Goal: Task Accomplishment & Management: Use online tool/utility

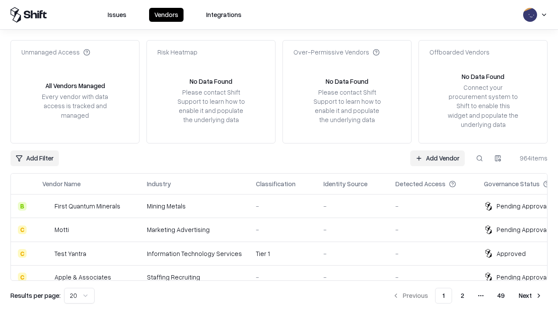
click at [437, 158] on link "Add Vendor" at bounding box center [437, 158] width 55 height 16
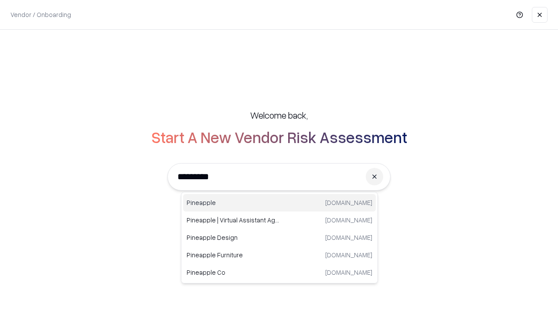
click at [280, 203] on div "Pineapple pineappleenergy.com" at bounding box center [279, 202] width 193 height 17
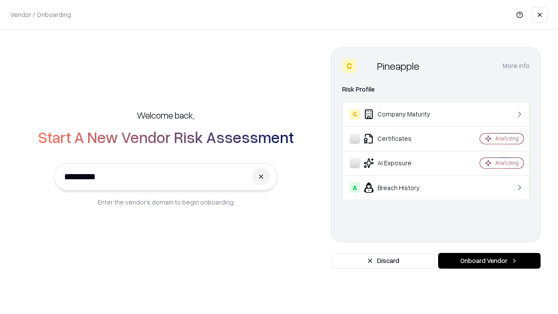
type input "*********"
click at [489, 261] on button "Onboard Vendor" at bounding box center [489, 261] width 102 height 16
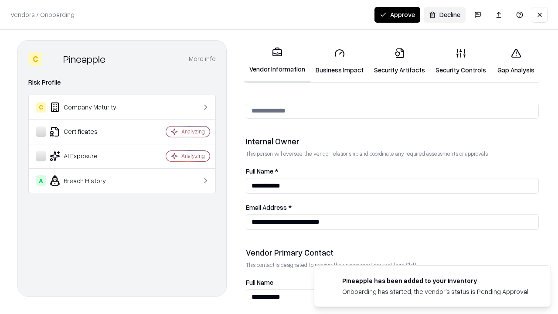
scroll to position [452, 0]
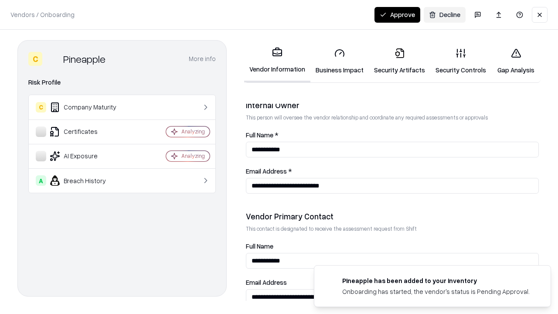
click at [399, 61] on link "Security Artifacts" at bounding box center [399, 61] width 61 height 41
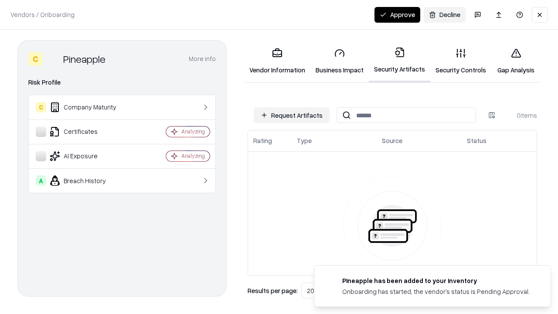
click at [292, 115] on button "Request Artifacts" at bounding box center [292, 115] width 76 height 16
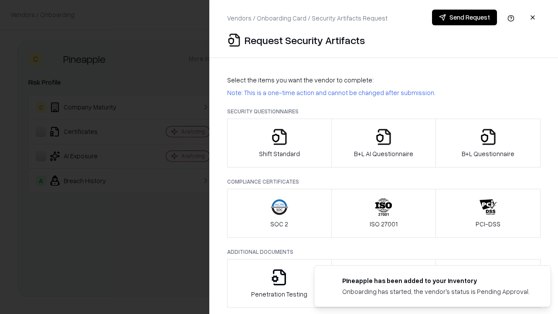
click at [488, 143] on icon "button" at bounding box center [488, 136] width 17 height 17
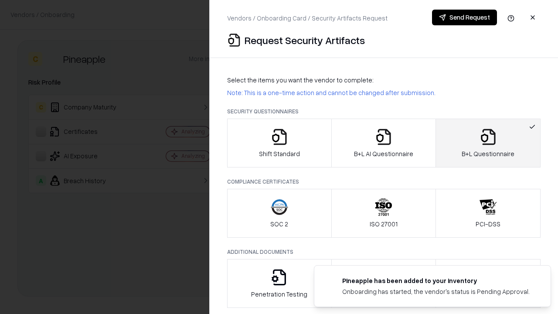
click at [383, 143] on icon "button" at bounding box center [383, 136] width 17 height 17
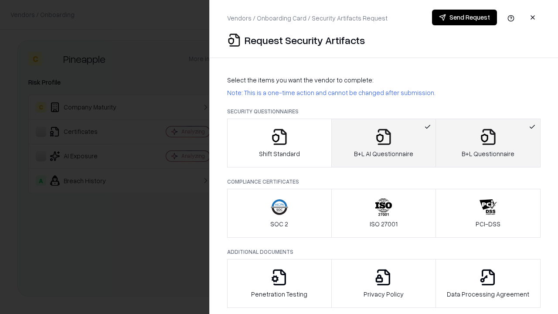
click at [464, 17] on button "Send Request" at bounding box center [464, 18] width 65 height 16
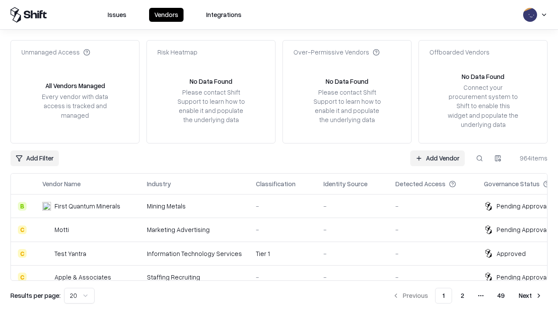
click at [480, 158] on button at bounding box center [480, 158] width 16 height 16
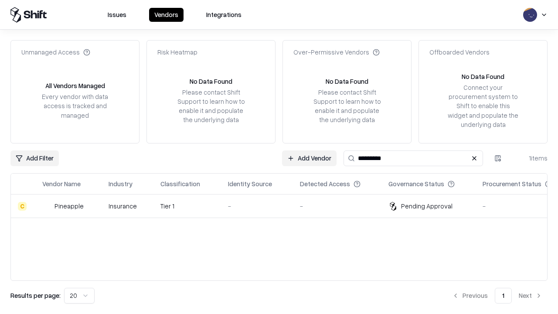
type input "*********"
click at [284, 206] on div "-" at bounding box center [257, 205] width 58 height 9
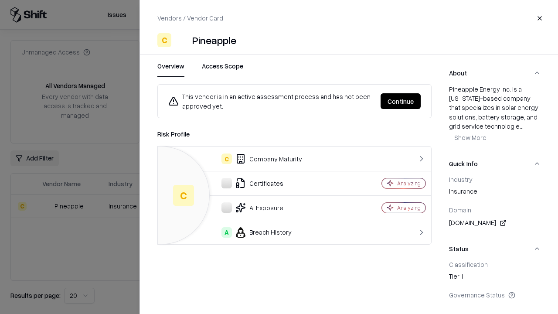
click at [401, 101] on button "Continue" at bounding box center [401, 101] width 40 height 16
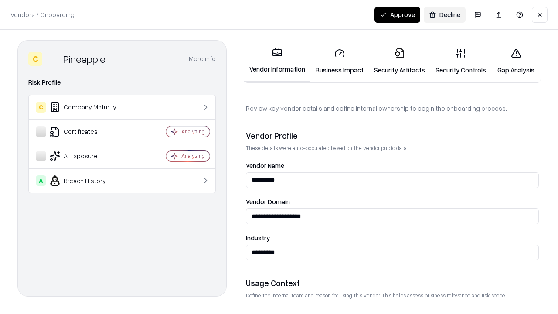
click at [399, 61] on link "Security Artifacts" at bounding box center [399, 61] width 61 height 41
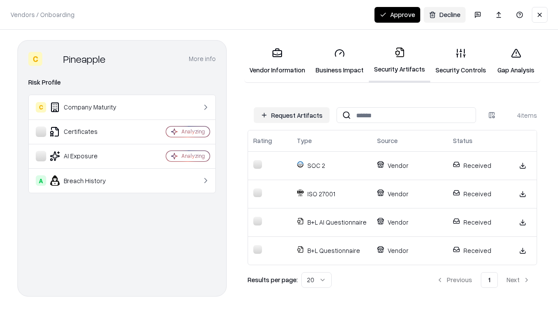
click at [397, 14] on button "Approve" at bounding box center [398, 15] width 46 height 16
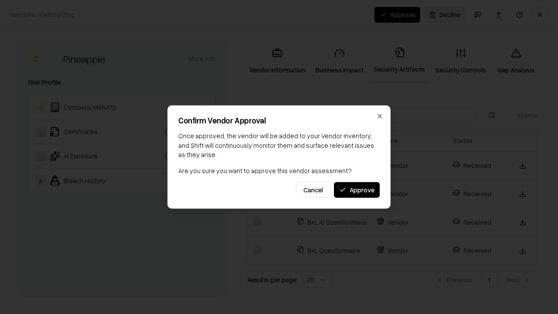
click at [357, 190] on button "Approve" at bounding box center [357, 190] width 46 height 16
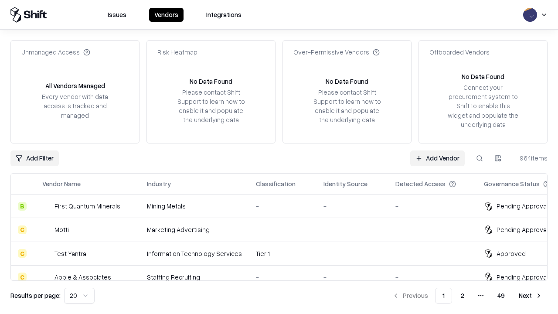
type input "*********"
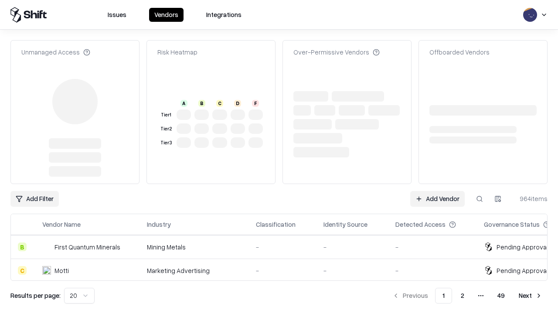
click at [437, 191] on link "Add Vendor" at bounding box center [437, 199] width 55 height 16
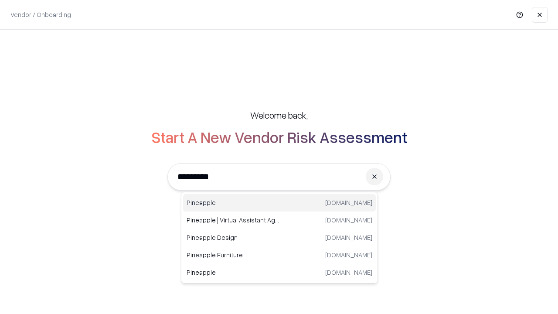
click at [280, 203] on div "Pineapple [DOMAIN_NAME]" at bounding box center [279, 202] width 193 height 17
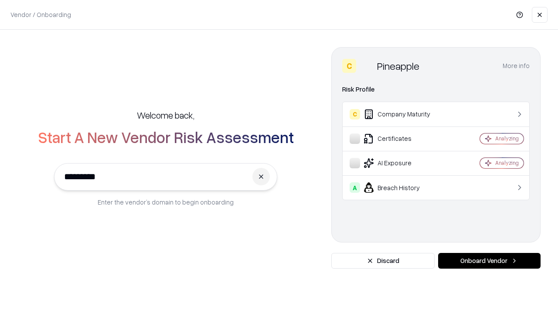
type input "*********"
click at [489, 261] on button "Onboard Vendor" at bounding box center [489, 261] width 102 height 16
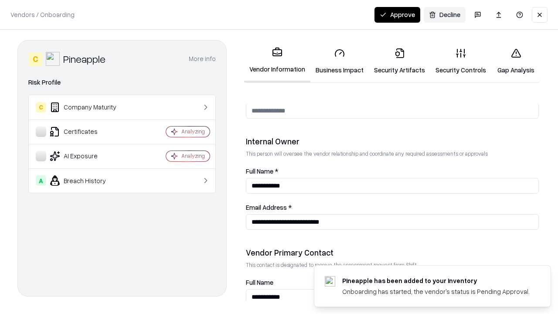
scroll to position [452, 0]
